Goal: Task Accomplishment & Management: Use online tool/utility

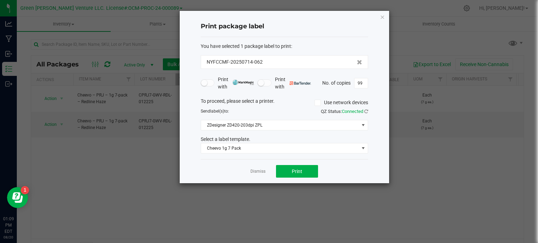
scroll to position [12, 0]
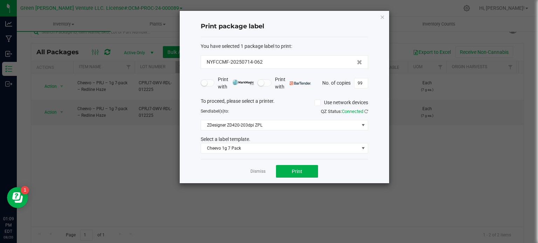
click at [362, 88] on div "Print with Print with No. of copies 99" at bounding box center [284, 83] width 167 height 15
click at [364, 82] on input "99" at bounding box center [360, 83] width 13 height 10
type input "250"
click at [296, 172] on span "Print" at bounding box center [297, 172] width 11 height 6
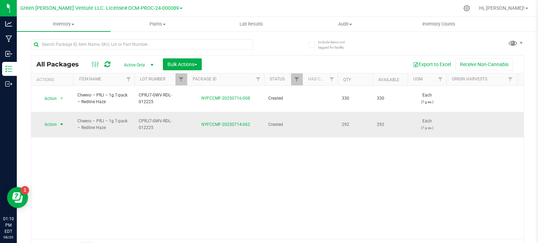
click at [51, 120] on span "Action" at bounding box center [47, 125] width 19 height 10
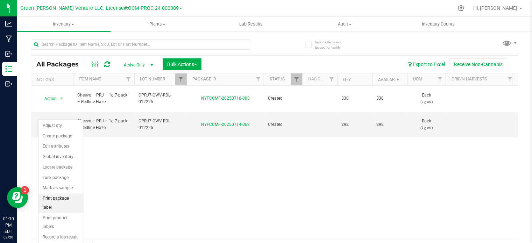
click at [55, 195] on li "Print package label" at bounding box center [61, 203] width 44 height 19
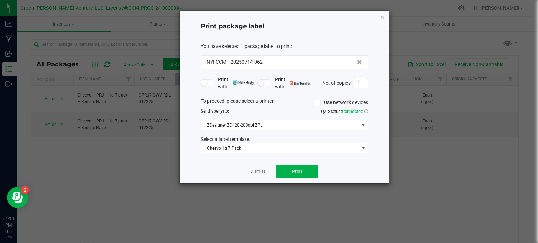
click at [362, 82] on input "1" at bounding box center [360, 83] width 13 height 10
type input "200"
click at [308, 173] on button "Print" at bounding box center [297, 171] width 42 height 13
